Goal: Task Accomplishment & Management: Manage account settings

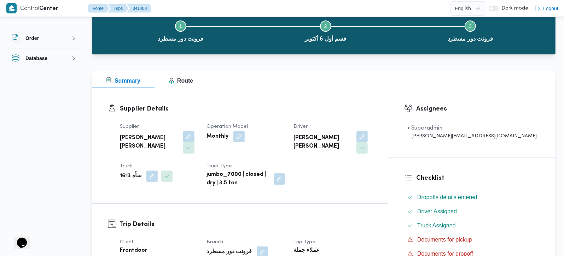
scroll to position [60, 0]
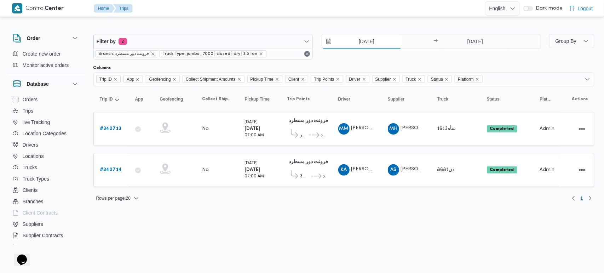
click at [374, 42] on input "1/10/2025" at bounding box center [361, 41] width 80 height 14
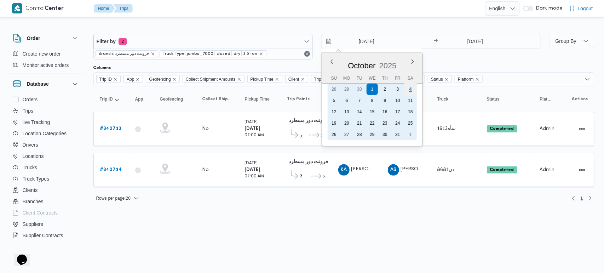
click at [411, 88] on div "4" at bounding box center [409, 88] width 13 height 13
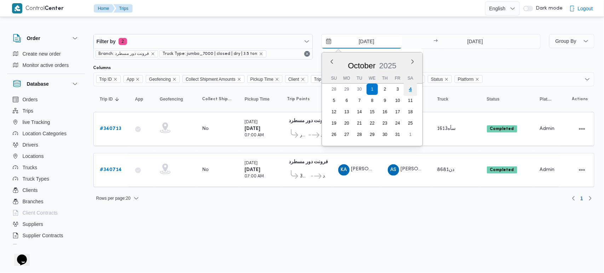
type input "[DATE]"
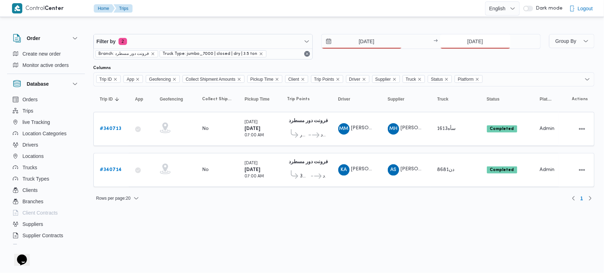
click at [463, 40] on input "1/10/2025" at bounding box center [475, 41] width 70 height 14
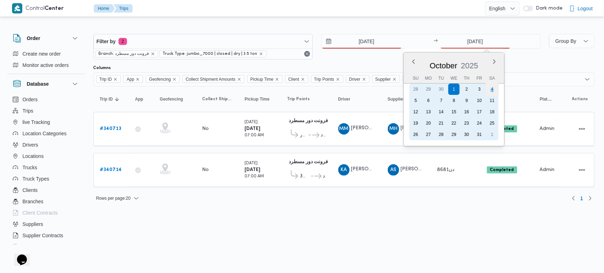
click at [494, 91] on div "4" at bounding box center [491, 88] width 13 height 13
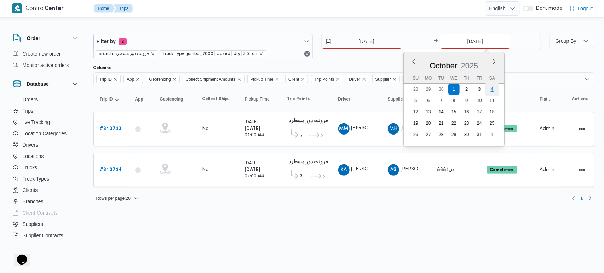
type input "[DATE]"
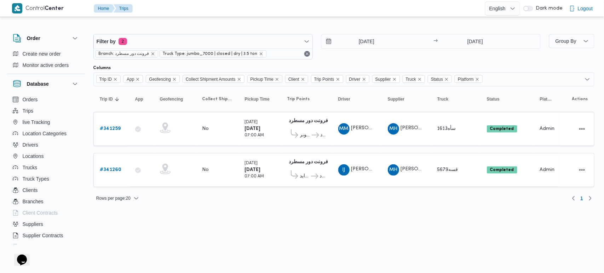
click at [302, 205] on div "Rows per page : 20 1" at bounding box center [343, 198] width 509 height 17
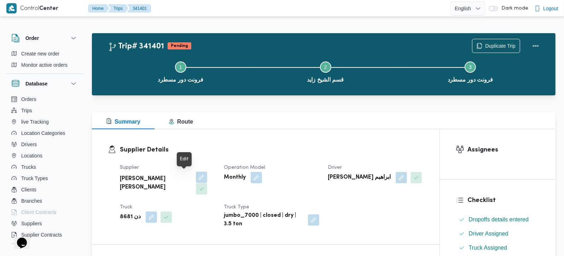
click at [196, 175] on button "button" at bounding box center [201, 177] width 11 height 11
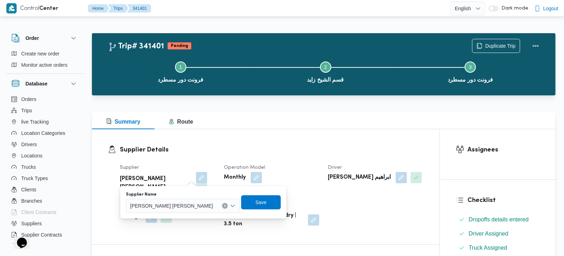
click at [223, 205] on icon "Clear input" at bounding box center [224, 206] width 3 height 3
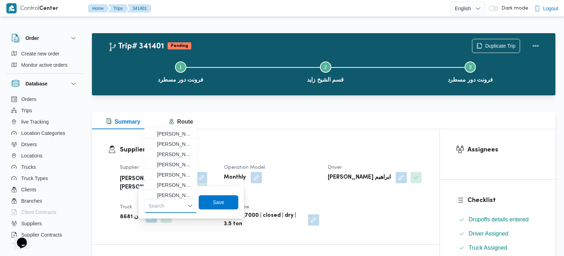
paste input "محمد هاني محمد جوده محمود"
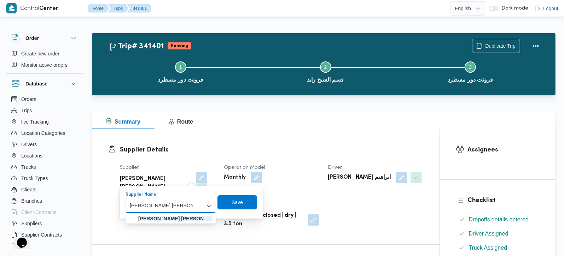
type input "محمد هاني محمد جوده محمود"
click at [178, 215] on span "محمد هاني محمد جوده محمود" at bounding box center [175, 219] width 74 height 8
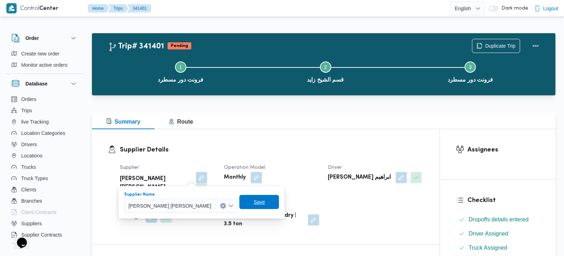
click at [239, 203] on span "Save" at bounding box center [259, 202] width 40 height 14
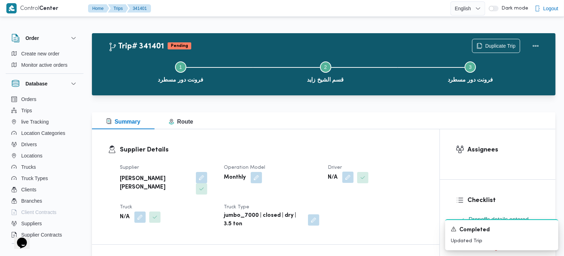
click at [346, 180] on button "button" at bounding box center [347, 177] width 11 height 11
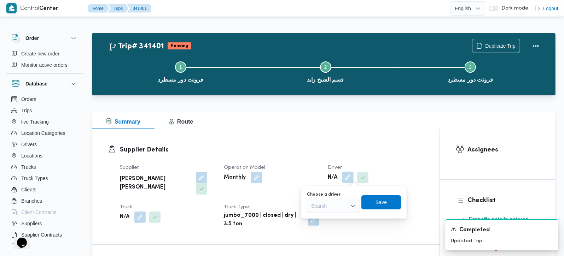
click at [337, 205] on div "Search" at bounding box center [333, 206] width 53 height 14
paste input "ابراهيم جبريل محمد احمد جمعه"
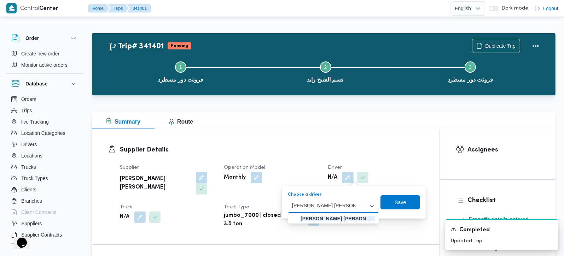
type input "ابراهيم جبريل محمد احمد جمعه"
click at [358, 217] on mark "ابراهيم جبريل محمد احمد جمعه" at bounding box center [343, 219] width 85 height 6
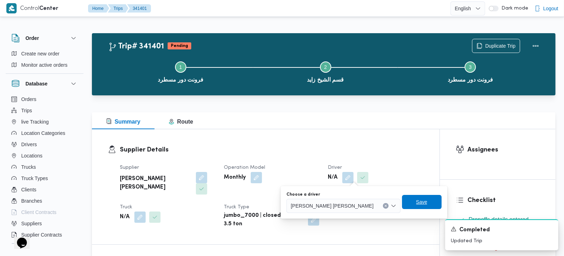
click at [416, 206] on span "Save" at bounding box center [421, 202] width 11 height 8
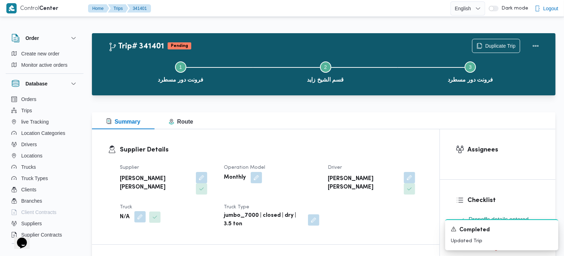
click at [139, 211] on button "button" at bounding box center [139, 216] width 11 height 11
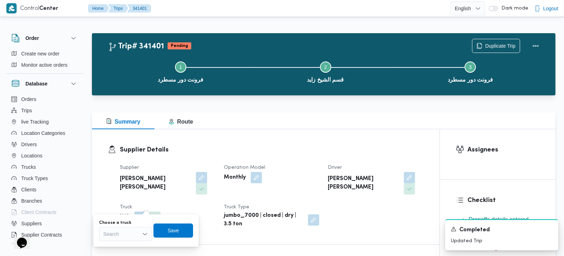
click at [115, 237] on div "Search" at bounding box center [125, 234] width 53 height 14
paste input "5679"
type input "5679"
click at [117, 220] on mark "5679" at bounding box center [117, 223] width 11 height 6
click at [178, 237] on span "Save" at bounding box center [179, 230] width 40 height 14
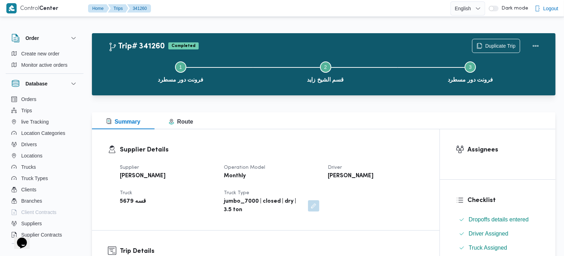
click at [146, 173] on b "[PERSON_NAME] [PERSON_NAME]" at bounding box center [143, 176] width 46 height 8
click at [146, 174] on b "[PERSON_NAME] [PERSON_NAME]" at bounding box center [143, 176] width 46 height 8
click at [146, 174] on b "محمد هاني محمد جوده محمود" at bounding box center [143, 176] width 46 height 8
copy div "[PERSON_NAME] [PERSON_NAME]"
click at [339, 176] on b "[PERSON_NAME] [PERSON_NAME]" at bounding box center [351, 176] width 46 height 8
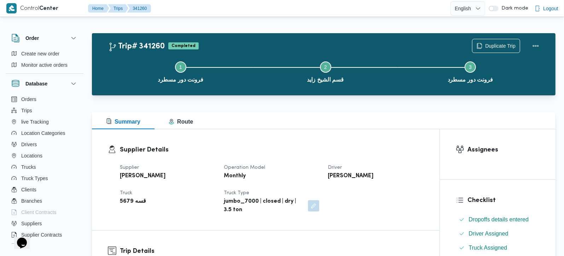
click at [339, 175] on b "ابراهيم جبريل محمد احمد جمعه" at bounding box center [351, 176] width 46 height 8
copy div "ابراهيم جبريل محمد احمد جمعه"
click at [122, 200] on b "قسه 5679" at bounding box center [133, 202] width 26 height 8
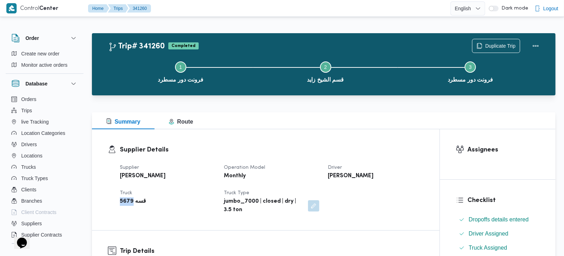
copy b "5679"
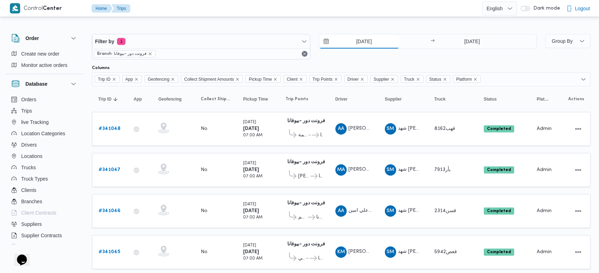
click at [366, 42] on input "2/10/2025" at bounding box center [359, 41] width 80 height 14
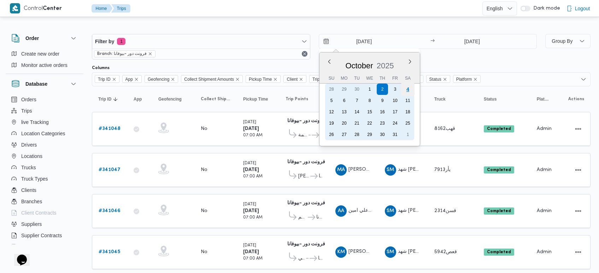
click at [406, 91] on div "4" at bounding box center [407, 88] width 13 height 13
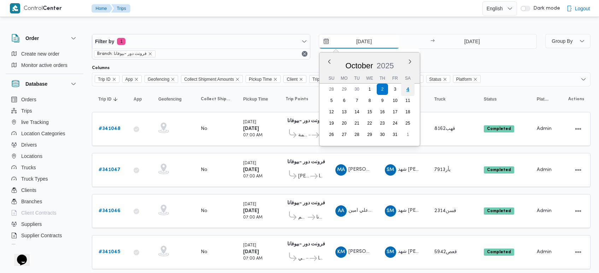
type input "4/10/2025"
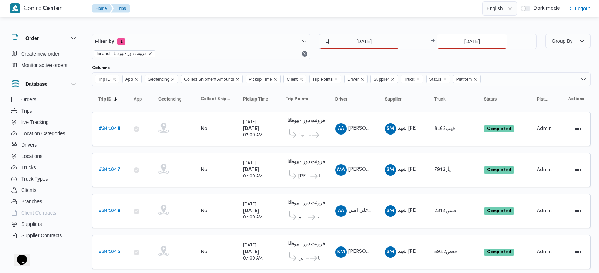
click at [461, 43] on input "2/10/2025" at bounding box center [472, 41] width 70 height 14
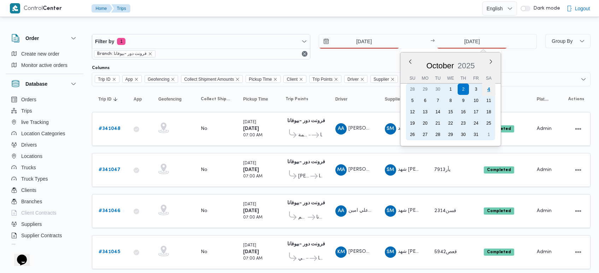
click at [487, 93] on div "4" at bounding box center [488, 88] width 13 height 13
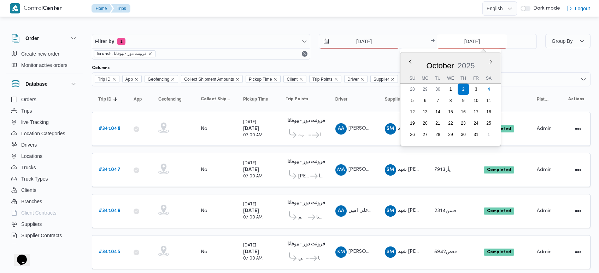
type input "4/10/2025"
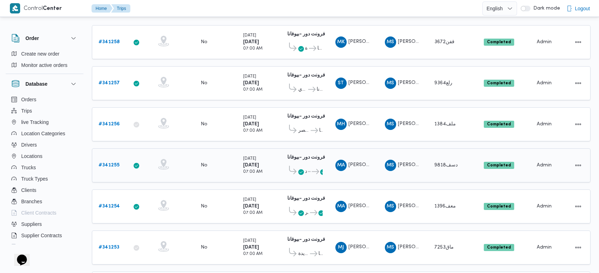
scroll to position [64, 0]
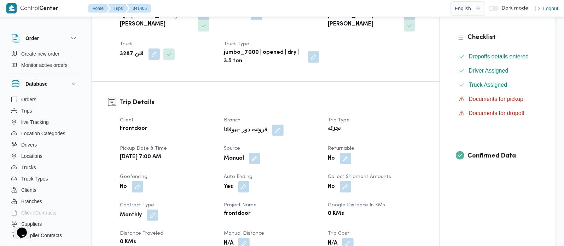
scroll to position [166, 0]
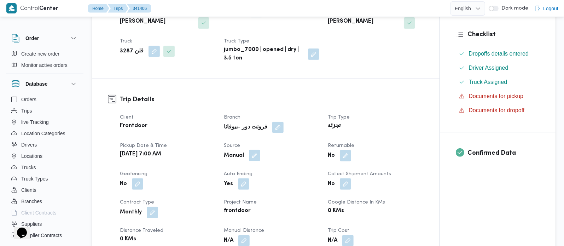
click at [254, 158] on button "button" at bounding box center [254, 155] width 11 height 11
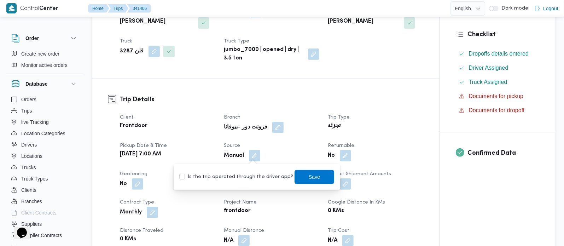
click at [251, 178] on label "Is the trip operated through the driver app?" at bounding box center [236, 177] width 114 height 8
checkbox input "true"
click at [316, 178] on span "Save" at bounding box center [315, 176] width 40 height 14
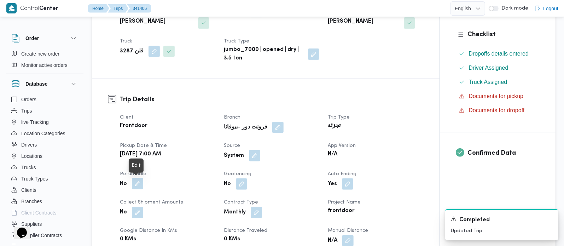
click at [135, 186] on button "button" at bounding box center [137, 183] width 11 height 11
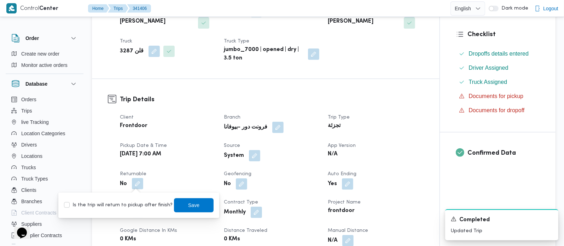
click at [133, 199] on div "Is the trip will return to pickup after finish? Save" at bounding box center [138, 205] width 151 height 16
click at [155, 203] on label "Is the trip will return to pickup after finish?" at bounding box center [118, 205] width 109 height 8
checkbox input "true"
click at [193, 204] on span "Save" at bounding box center [194, 205] width 40 height 14
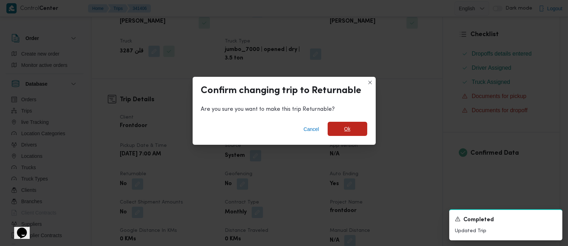
click at [352, 126] on span "Ok" at bounding box center [348, 129] width 40 height 14
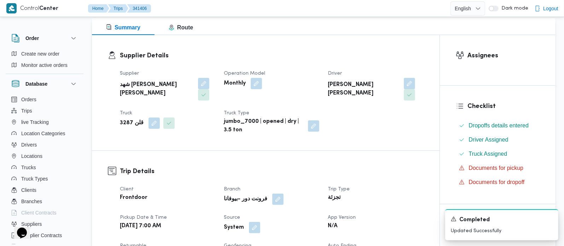
scroll to position [0, 0]
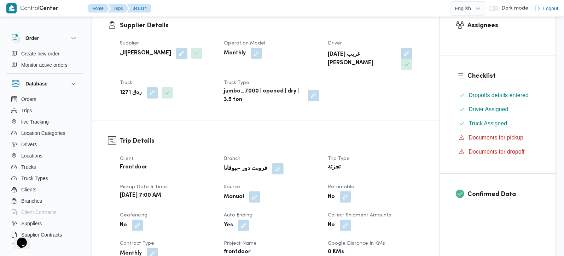
scroll to position [166, 0]
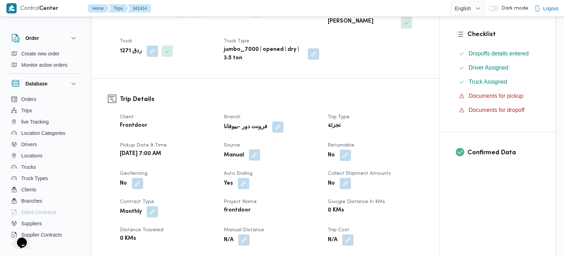
click at [257, 150] on button "button" at bounding box center [254, 155] width 11 height 11
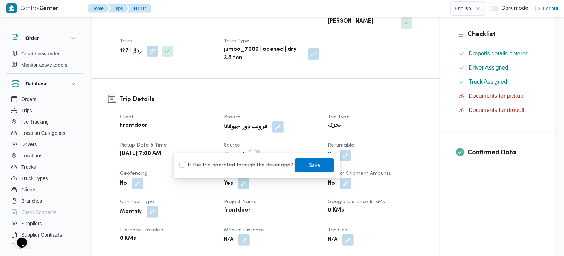
click at [253, 160] on div "Is the trip operated through the driver app? Save" at bounding box center [257, 166] width 156 height 16
click at [280, 166] on label "Is the trip operated through the driver app?" at bounding box center [236, 165] width 114 height 8
checkbox input "true"
click at [309, 168] on span "Save" at bounding box center [314, 165] width 11 height 8
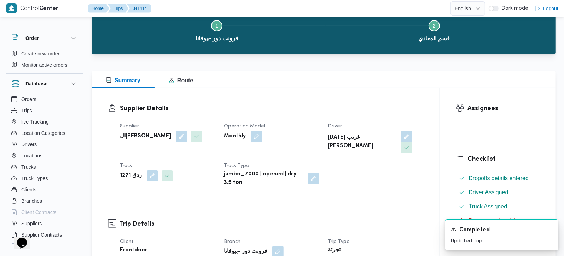
scroll to position [124, 0]
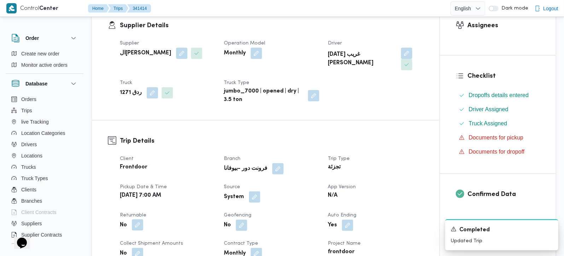
click at [140, 220] on button "button" at bounding box center [137, 225] width 11 height 11
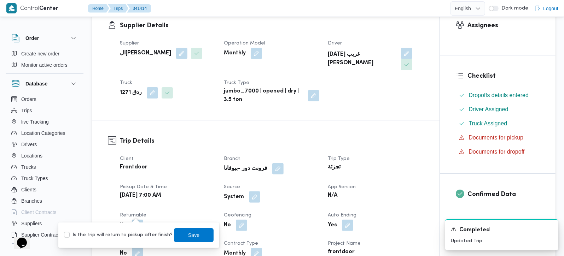
click at [135, 233] on label "Is the trip will return to pickup after finish?" at bounding box center [118, 235] width 109 height 8
checkbox input "true"
click at [188, 235] on span "Save" at bounding box center [193, 235] width 11 height 8
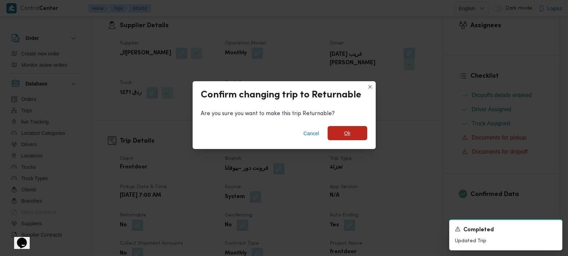
click at [345, 136] on span "Ok" at bounding box center [347, 133] width 6 height 8
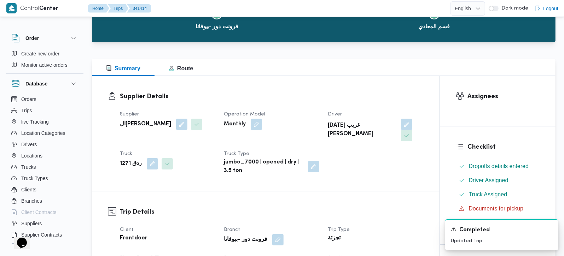
scroll to position [0, 0]
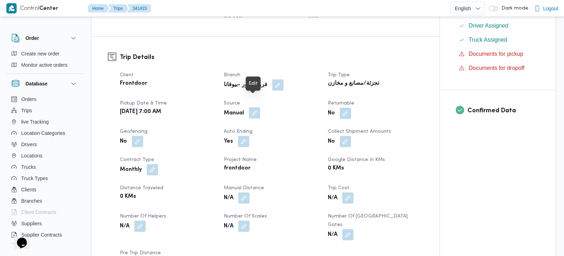
click at [256, 108] on button "button" at bounding box center [254, 113] width 11 height 11
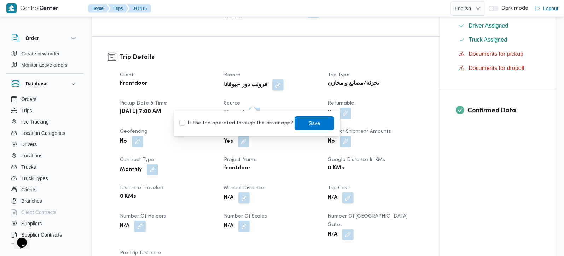
click at [254, 119] on label "Is the trip operated through the driver app?" at bounding box center [236, 123] width 114 height 8
checkbox input "true"
click at [309, 124] on span "Save" at bounding box center [314, 123] width 11 height 8
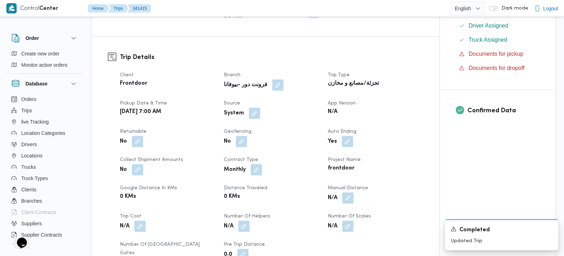
scroll to position [0, 0]
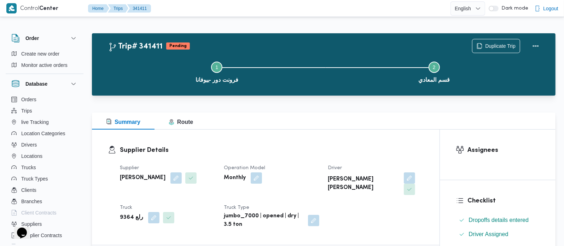
scroll to position [166, 0]
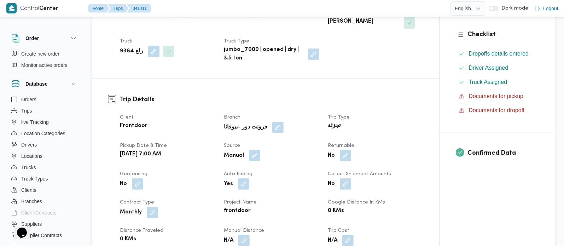
click at [256, 150] on button "button" at bounding box center [254, 155] width 11 height 11
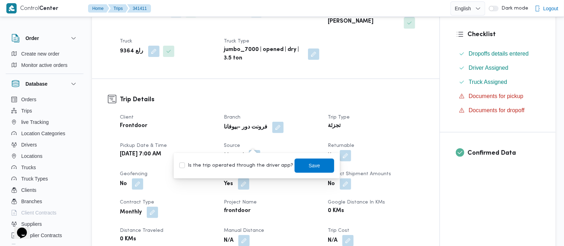
click at [253, 164] on label "Is the trip operated through the driver app?" at bounding box center [236, 165] width 114 height 8
checkbox input "true"
click at [316, 169] on span "Save" at bounding box center [315, 165] width 40 height 14
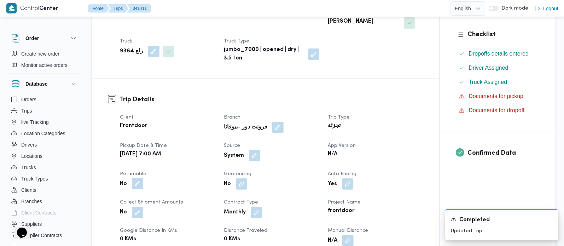
click at [140, 178] on button "button" at bounding box center [137, 183] width 11 height 11
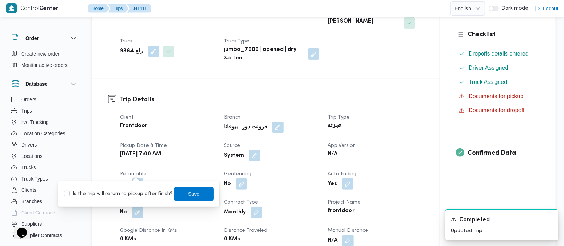
click at [126, 191] on label "Is the trip will return to pickup after finish?" at bounding box center [118, 194] width 109 height 8
checkbox input "true"
click at [194, 197] on span "Save" at bounding box center [194, 193] width 40 height 14
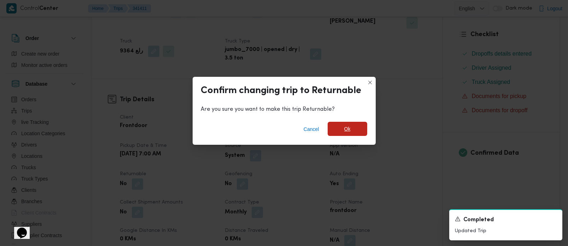
click at [345, 123] on span "Ok" at bounding box center [348, 129] width 40 height 14
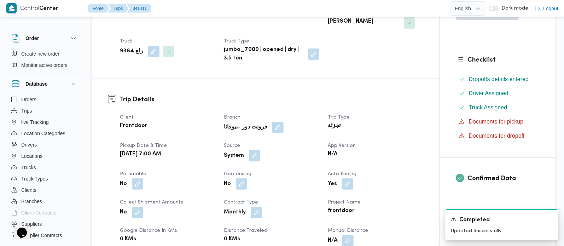
scroll to position [41, 0]
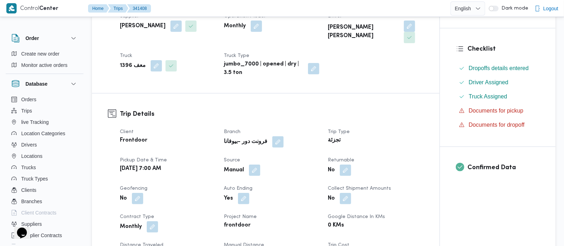
scroll to position [166, 0]
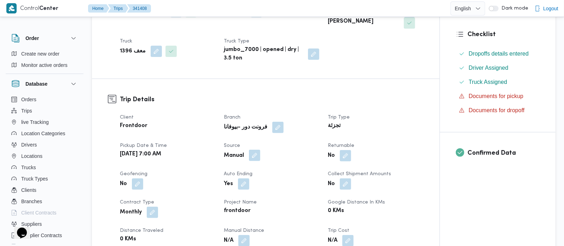
click at [254, 150] on button "button" at bounding box center [254, 155] width 11 height 11
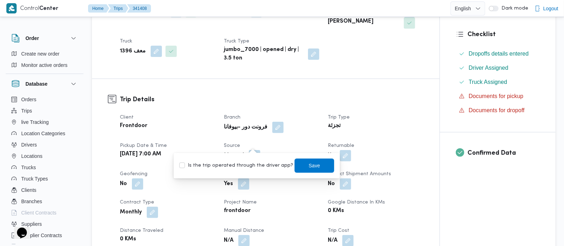
click at [251, 162] on label "Is the trip operated through the driver app?" at bounding box center [236, 165] width 114 height 8
checkbox input "true"
click at [295, 163] on span "Save" at bounding box center [315, 165] width 40 height 14
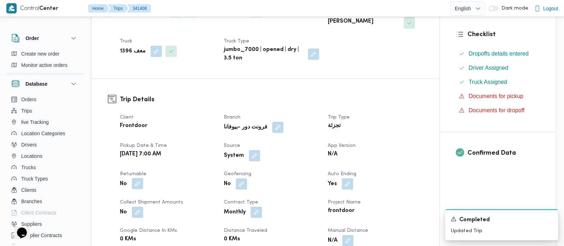
click at [135, 178] on button "button" at bounding box center [137, 183] width 11 height 11
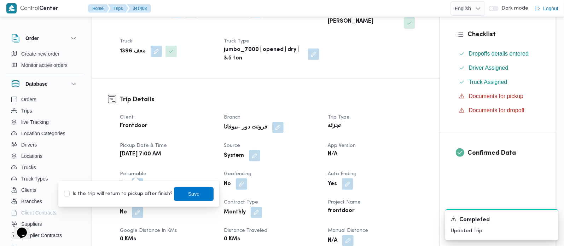
click at [133, 192] on label "Is the trip will return to pickup after finish?" at bounding box center [118, 194] width 109 height 8
checkbox input "true"
click at [192, 192] on span "Save" at bounding box center [193, 193] width 11 height 8
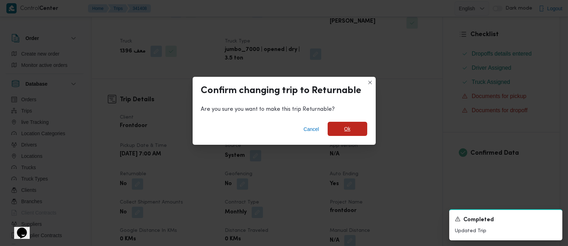
click at [349, 124] on span "Ok" at bounding box center [348, 129] width 40 height 14
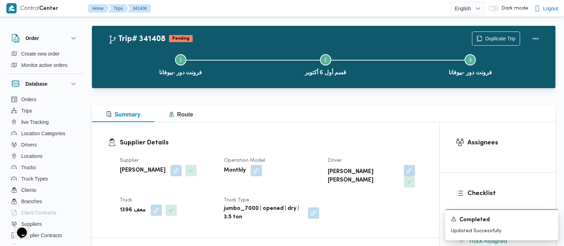
scroll to position [0, 0]
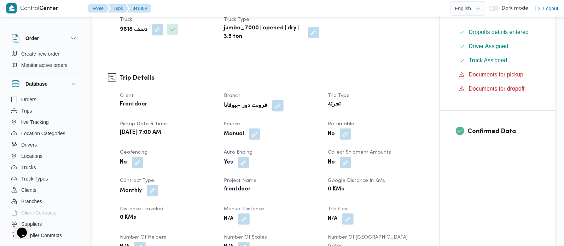
scroll to position [208, 0]
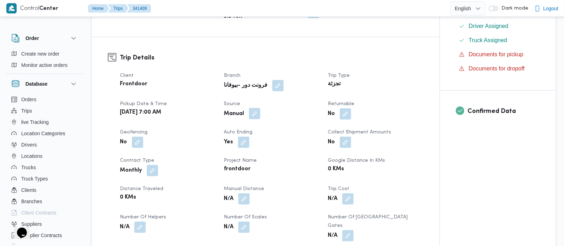
click at [257, 108] on button "button" at bounding box center [254, 113] width 11 height 11
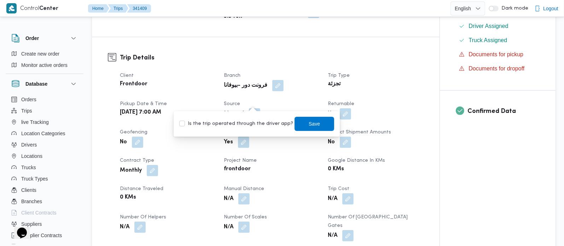
click at [254, 126] on label "Is the trip operated through the driver app?" at bounding box center [236, 124] width 114 height 8
checkbox input "true"
click at [298, 128] on span "Save" at bounding box center [315, 123] width 40 height 14
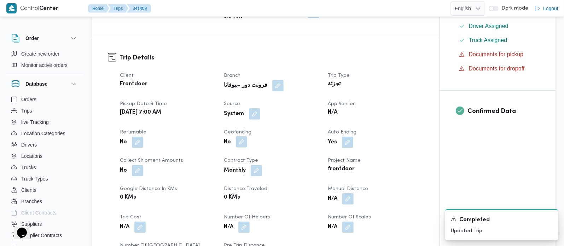
click at [244, 136] on button "button" at bounding box center [241, 141] width 11 height 11
click at [201, 128] on dt "Returnable" at bounding box center [167, 132] width 95 height 8
click at [136, 136] on button "button" at bounding box center [137, 141] width 11 height 11
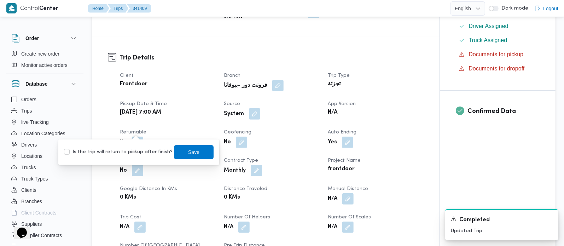
click at [133, 152] on label "Is the trip will return to pickup after finish?" at bounding box center [118, 152] width 109 height 8
checkbox input "true"
click at [176, 152] on span "Save" at bounding box center [194, 152] width 40 height 14
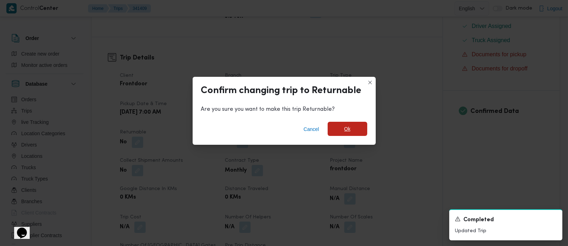
click at [354, 123] on span "Ok" at bounding box center [348, 129] width 40 height 14
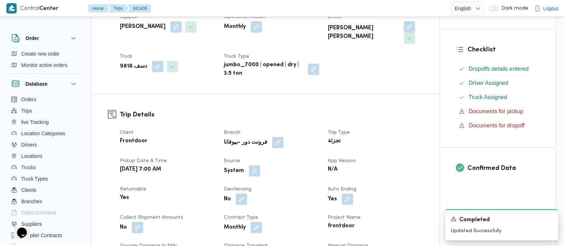
scroll to position [41, 0]
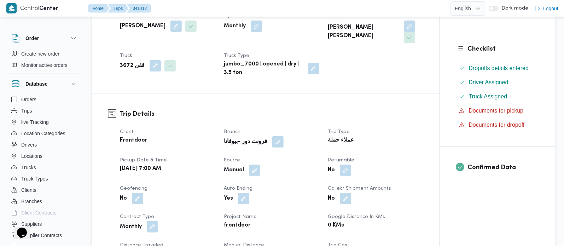
scroll to position [166, 0]
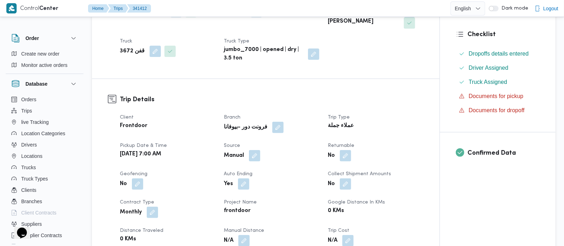
click at [253, 161] on div "Manual" at bounding box center [271, 155] width 97 height 13
click at [256, 157] on button "button" at bounding box center [254, 155] width 11 height 11
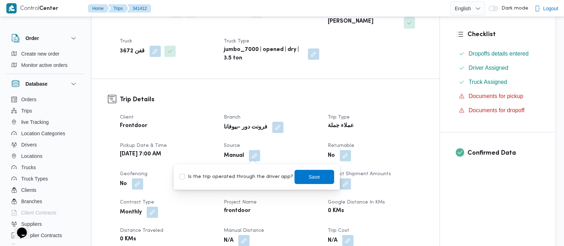
click at [254, 174] on label "Is the trip operated through the driver app?" at bounding box center [236, 177] width 114 height 8
checkbox input "true"
click at [316, 176] on span "Save" at bounding box center [315, 176] width 40 height 14
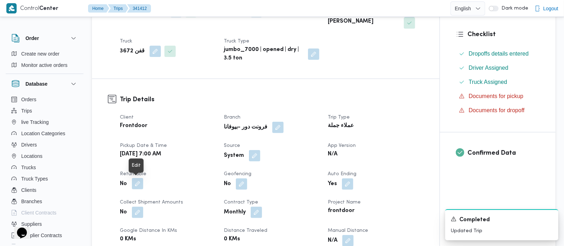
click at [140, 182] on button "button" at bounding box center [137, 183] width 11 height 11
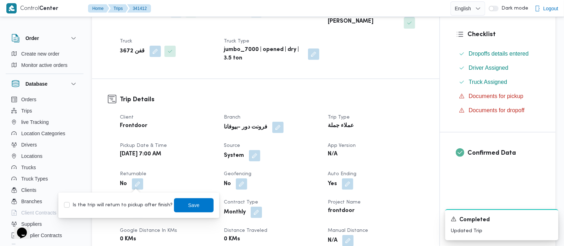
click at [128, 203] on label "Is the trip will return to pickup after finish?" at bounding box center [118, 205] width 109 height 8
checkbox input "true"
click at [209, 203] on div "You are in a dialog. To close this dialog, hit escape. Is the trip will return …" at bounding box center [138, 204] width 161 height 25
click at [192, 203] on span "Save" at bounding box center [193, 205] width 11 height 8
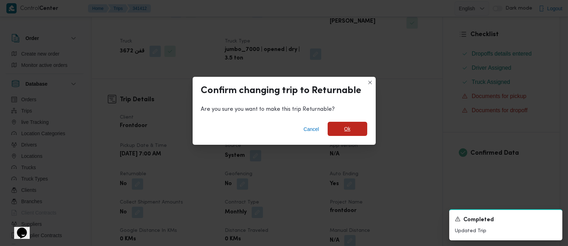
click at [365, 126] on span "Ok" at bounding box center [348, 129] width 40 height 14
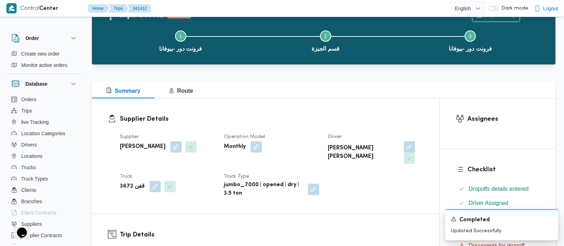
scroll to position [0, 0]
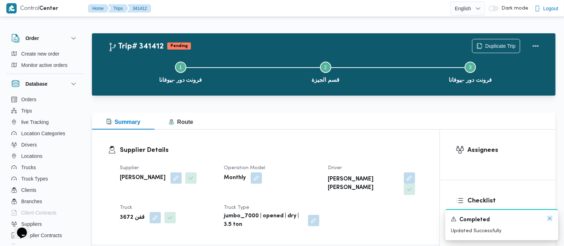
click at [549, 218] on icon "Dismiss toast" at bounding box center [550, 218] width 6 height 6
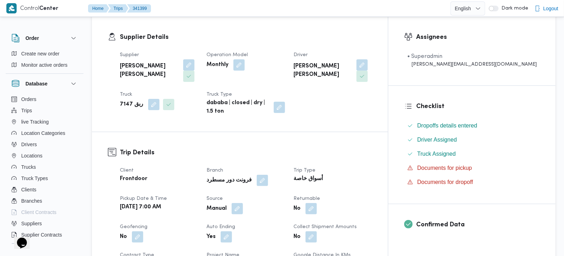
scroll to position [124, 0]
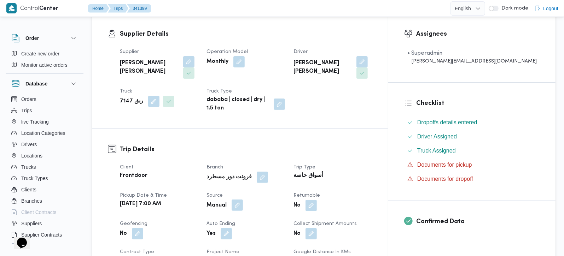
click at [243, 200] on button "button" at bounding box center [237, 205] width 11 height 11
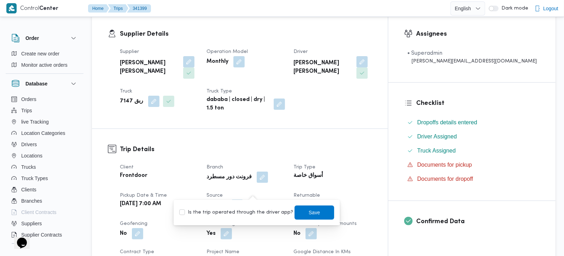
click at [249, 213] on label "Is the trip operated through the driver app?" at bounding box center [236, 213] width 114 height 8
checkbox input "true"
click at [309, 213] on span "Save" at bounding box center [314, 212] width 11 height 8
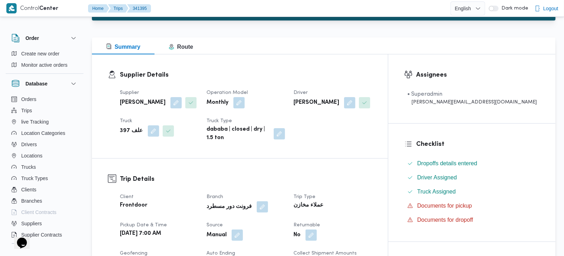
scroll to position [83, 0]
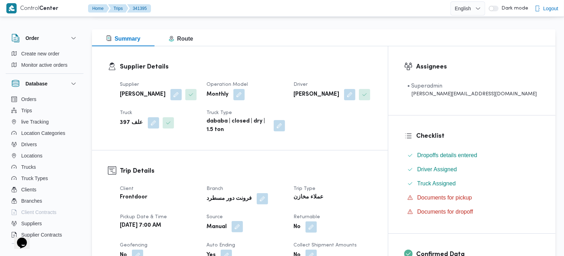
click at [243, 222] on button "button" at bounding box center [237, 226] width 11 height 11
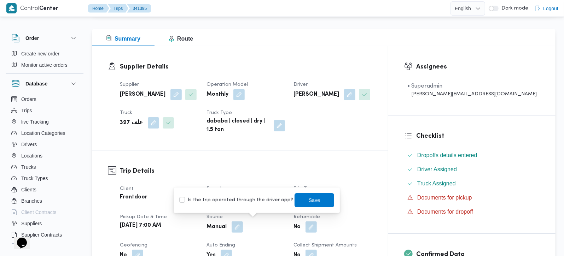
click at [240, 199] on label "Is the trip operated through the driver app?" at bounding box center [236, 200] width 114 height 8
checkbox input "true"
click at [313, 204] on span "Save" at bounding box center [315, 200] width 40 height 14
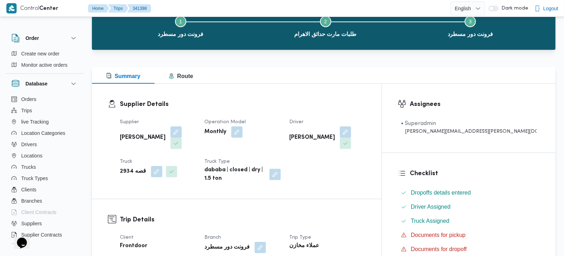
scroll to position [124, 0]
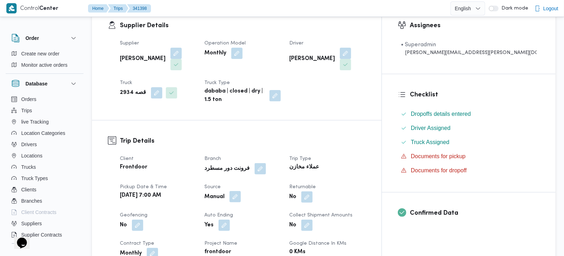
click at [241, 191] on button "button" at bounding box center [235, 196] width 11 height 11
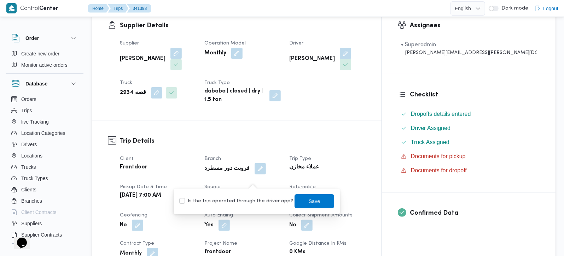
click at [253, 204] on label "Is the trip operated through the driver app?" at bounding box center [236, 201] width 114 height 8
checkbox input "true"
click at [309, 205] on span "Save" at bounding box center [314, 201] width 11 height 8
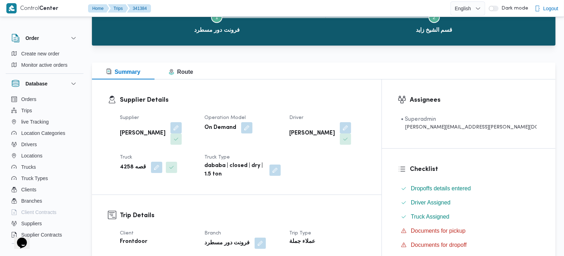
scroll to position [41, 0]
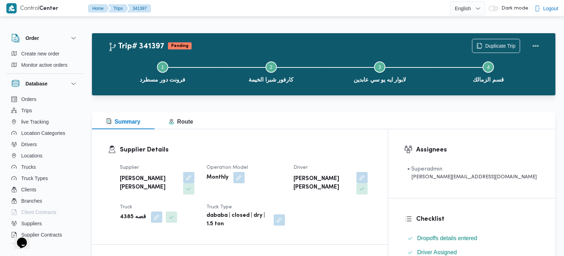
scroll to position [124, 0]
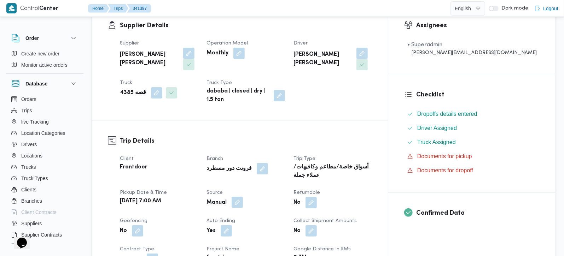
click at [243, 197] on button "button" at bounding box center [237, 202] width 11 height 11
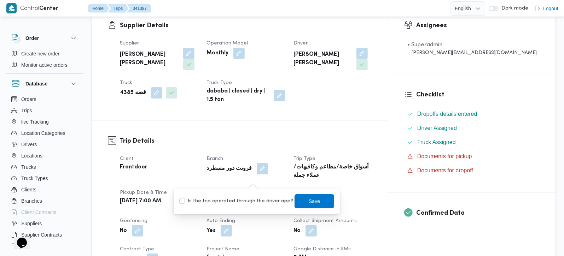
click at [254, 197] on label "Is the trip operated through the driver app?" at bounding box center [236, 201] width 114 height 8
click at [275, 204] on label "Is the trip operated through the driver app?" at bounding box center [236, 201] width 114 height 8
click at [271, 203] on label "Is the trip operated through the driver app?" at bounding box center [236, 201] width 114 height 8
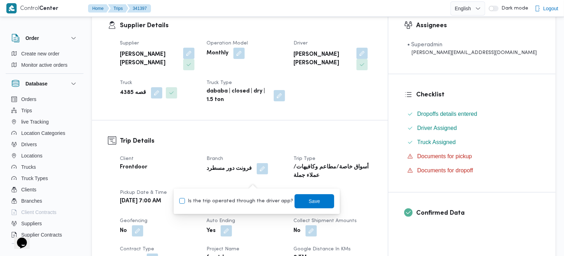
checkbox input "true"
click at [309, 204] on span "Save" at bounding box center [314, 201] width 11 height 8
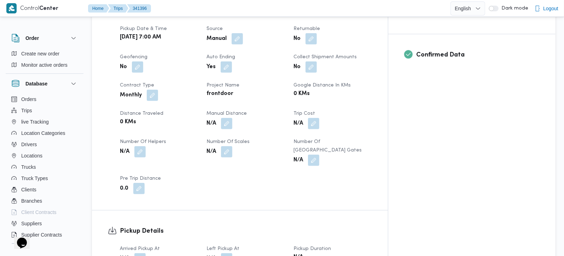
scroll to position [208, 0]
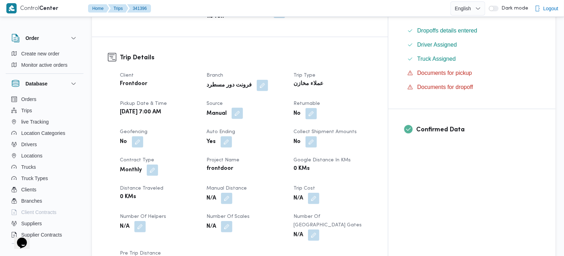
click at [243, 108] on button "button" at bounding box center [237, 113] width 11 height 11
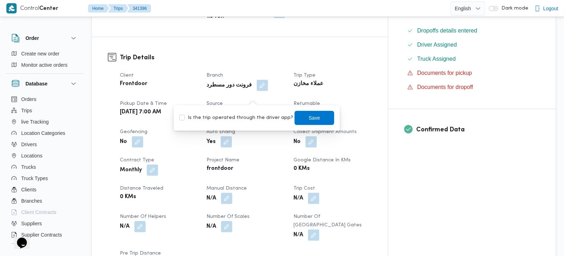
click at [242, 121] on label "Is the trip operated through the driver app?" at bounding box center [236, 118] width 114 height 8
checkbox input "true"
click at [295, 121] on span "Save" at bounding box center [315, 118] width 40 height 14
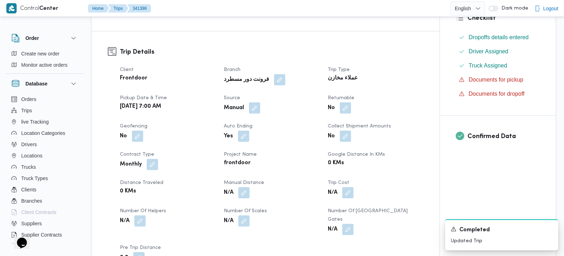
scroll to position [41, 0]
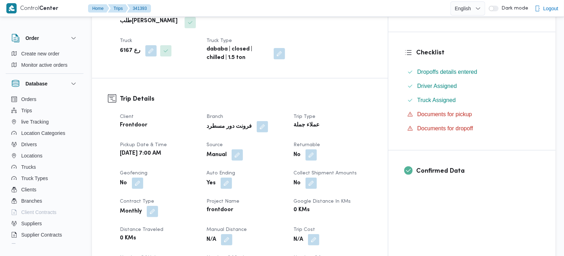
scroll to position [167, 0]
click at [243, 149] on button "button" at bounding box center [237, 154] width 11 height 11
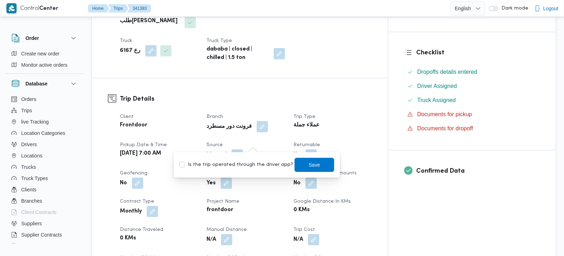
click at [250, 164] on label "Is the trip operated through the driver app?" at bounding box center [236, 165] width 114 height 8
checkbox input "true"
click at [313, 165] on span "Save" at bounding box center [315, 165] width 40 height 14
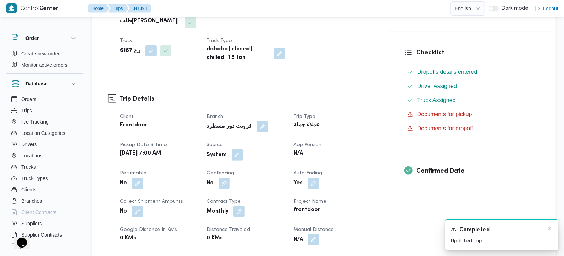
click at [546, 230] on div "Completed" at bounding box center [502, 230] width 102 height 9
click at [550, 229] on icon "Dismiss toast" at bounding box center [550, 229] width 6 height 6
